Goal: Task Accomplishment & Management: Use online tool/utility

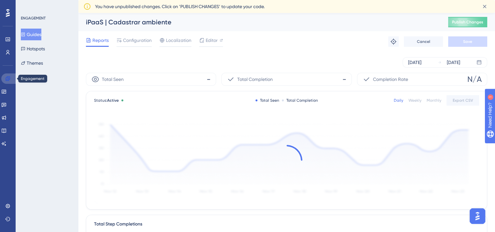
click at [12, 78] on link at bounding box center [9, 78] width 16 height 10
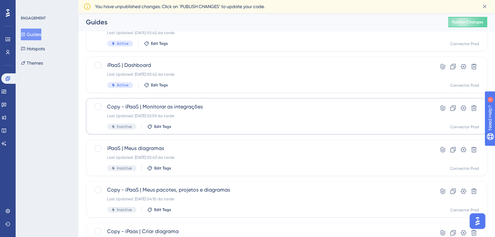
scroll to position [45, 0]
click at [230, 158] on div "Last Updated: 11.08.2025 05:43 da tarde" at bounding box center [260, 157] width 307 height 5
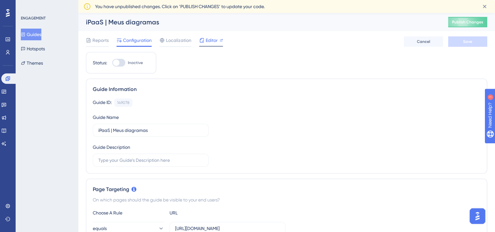
click at [214, 42] on span "Editor" at bounding box center [212, 40] width 12 height 8
click at [11, 80] on link at bounding box center [9, 78] width 16 height 10
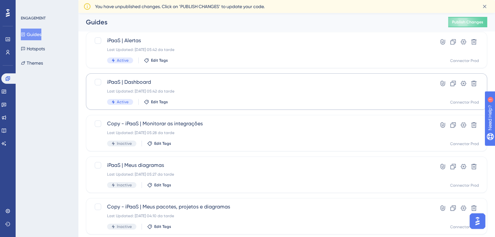
scroll to position [35, 0]
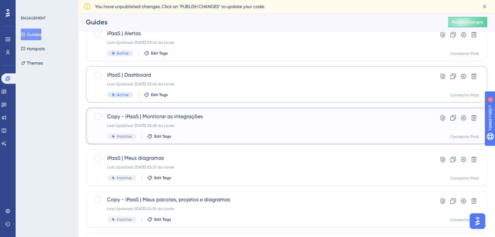
click at [223, 129] on div "Copy - iPaaS | Monitorar as integrações Last Updated: 12.08.2025 05:28 da tarde…" at bounding box center [260, 126] width 307 height 27
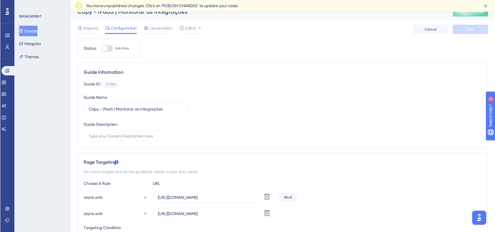
scroll to position [9, 5]
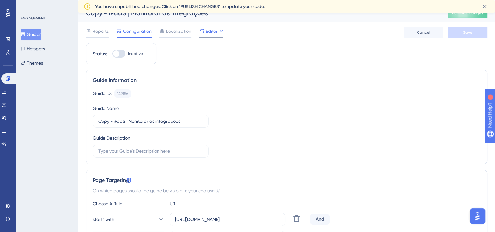
click at [209, 32] on span "Editor" at bounding box center [212, 31] width 12 height 8
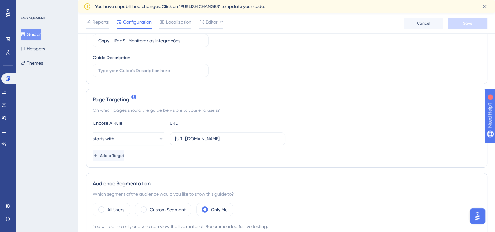
scroll to position [94, 0]
click at [212, 28] on div at bounding box center [211, 28] width 24 height 1
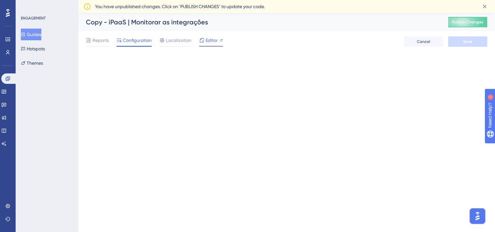
scroll to position [0, 0]
